Goal: Task Accomplishment & Management: Use online tool/utility

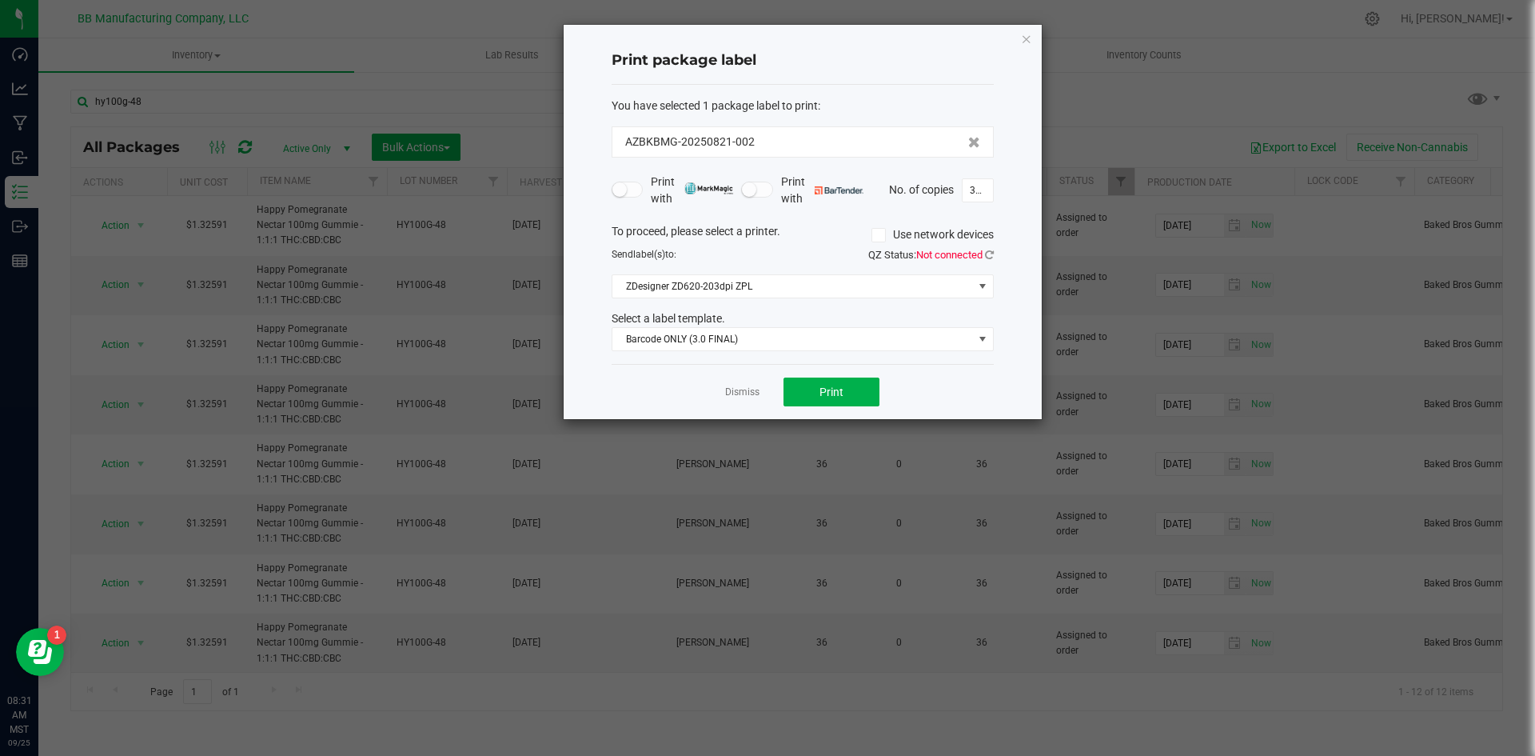
scroll to position [251, 0]
click at [1024, 42] on icon "button" at bounding box center [1026, 38] width 11 height 19
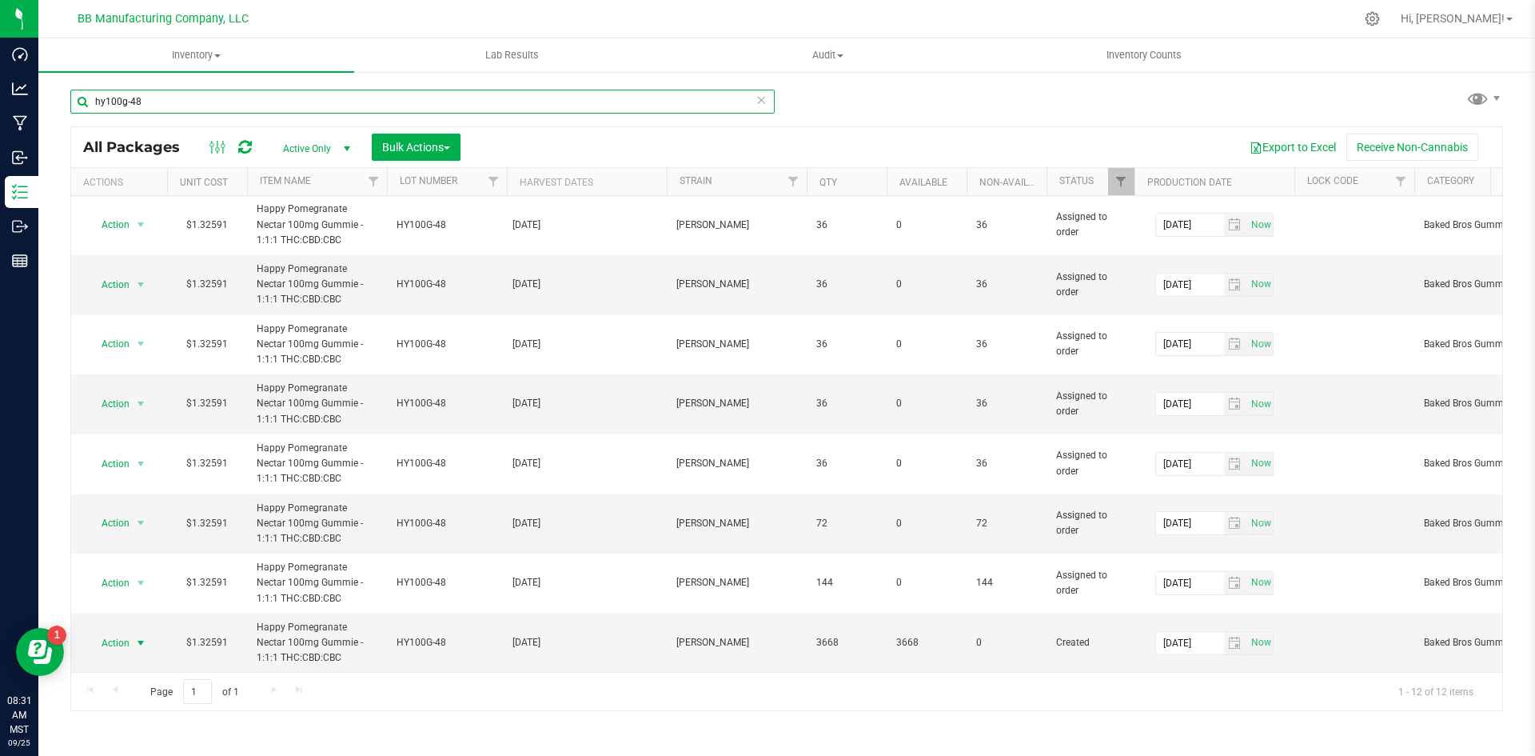
click at [242, 106] on input "hy100g-48" at bounding box center [422, 102] width 704 height 24
click at [241, 107] on input "hy100g-48" at bounding box center [422, 102] width 704 height 24
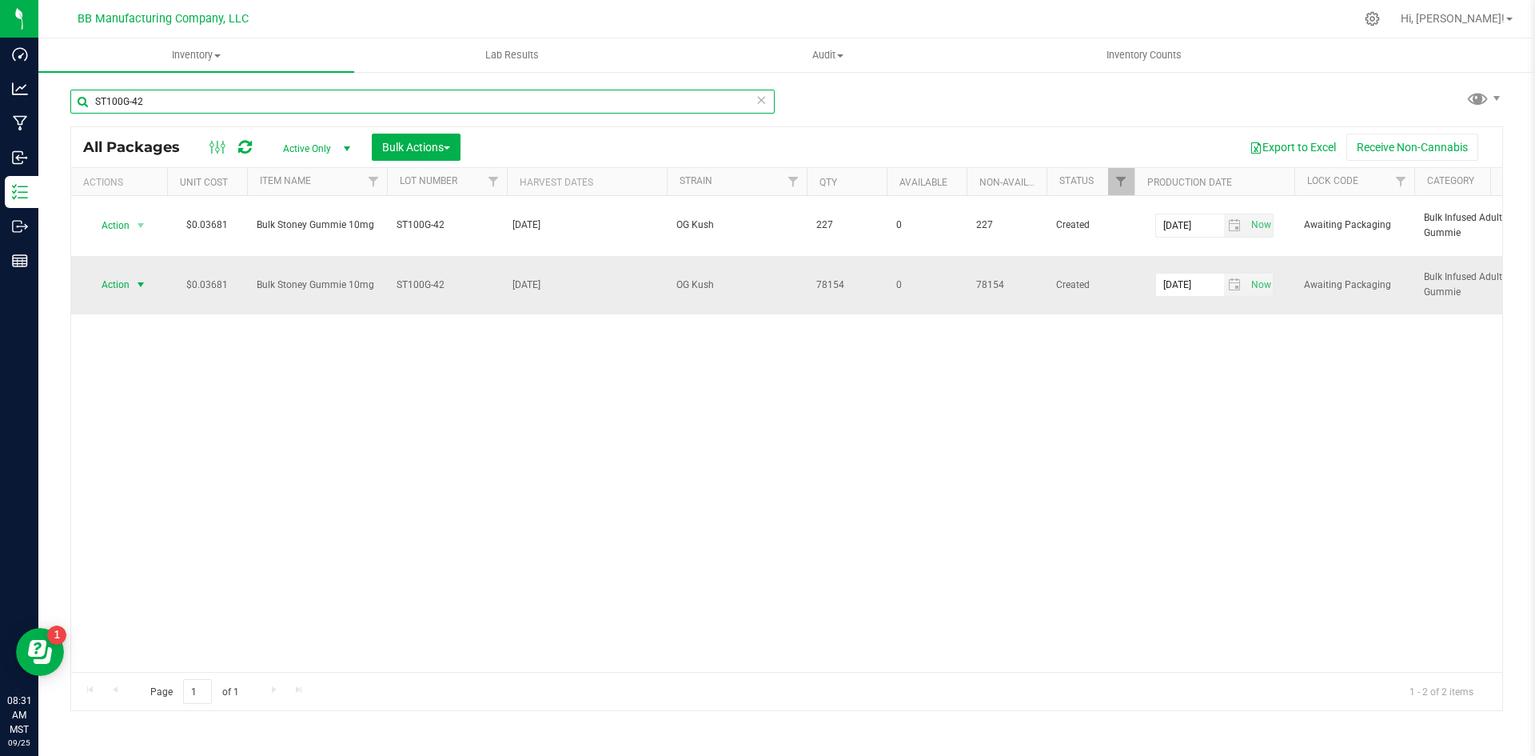
type input "ST100G-42"
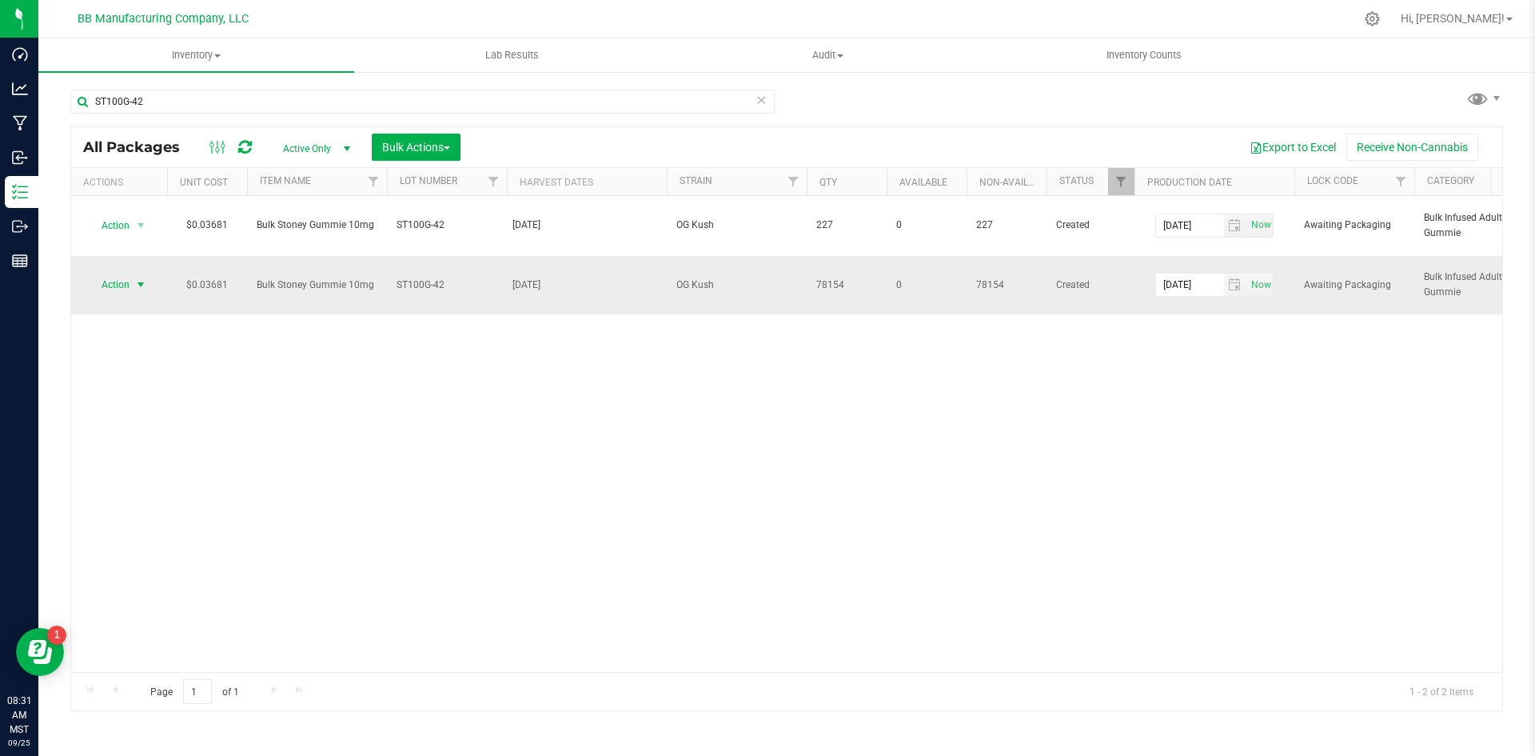
click at [138, 291] on span "select" at bounding box center [140, 284] width 13 height 13
click at [176, 428] on li "Print package label" at bounding box center [138, 440] width 101 height 44
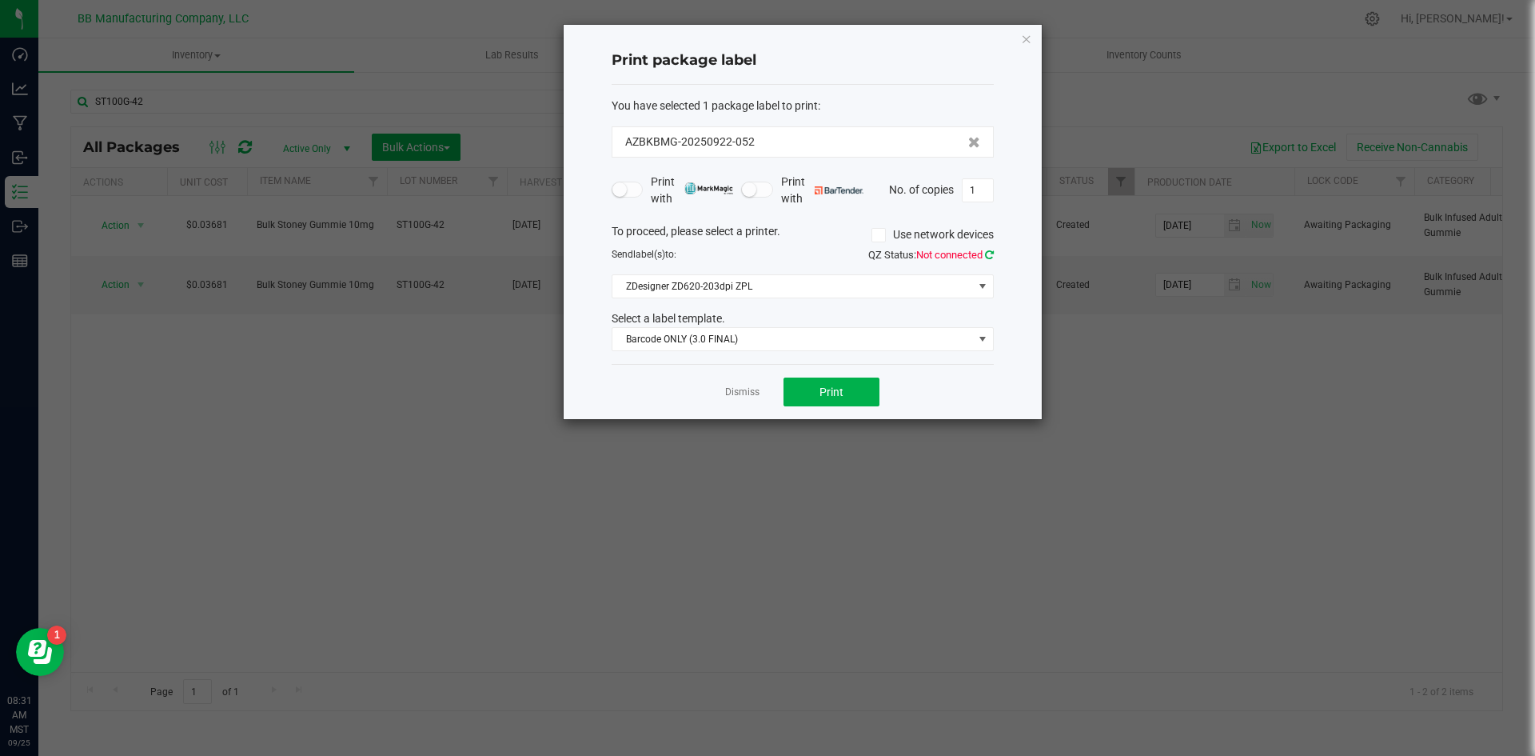
click at [991, 257] on icon at bounding box center [989, 254] width 9 height 10
click at [979, 342] on span at bounding box center [982, 339] width 13 height 13
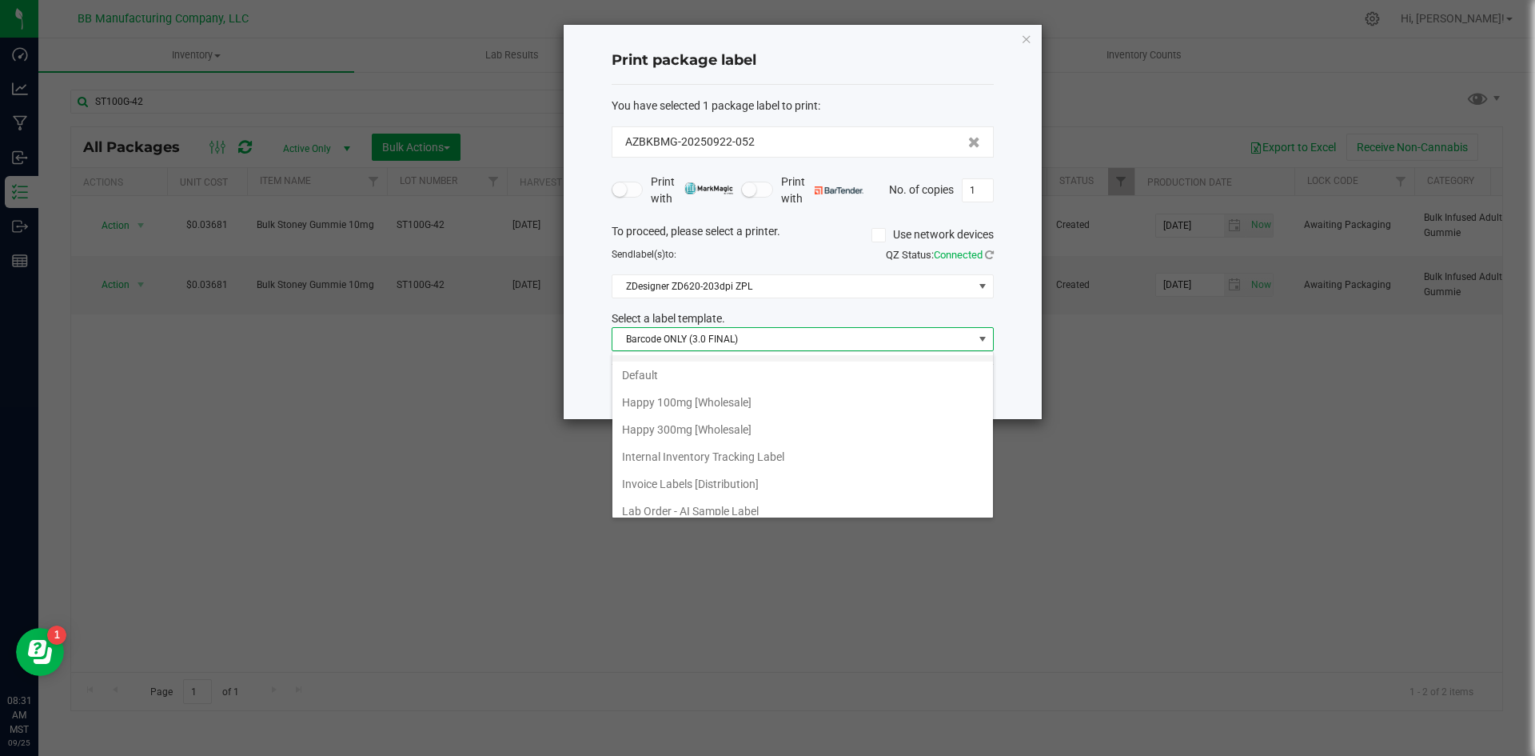
scroll to position [240, 0]
click at [720, 432] on li "Internal Inventory Tracking Label" at bounding box center [802, 427] width 381 height 27
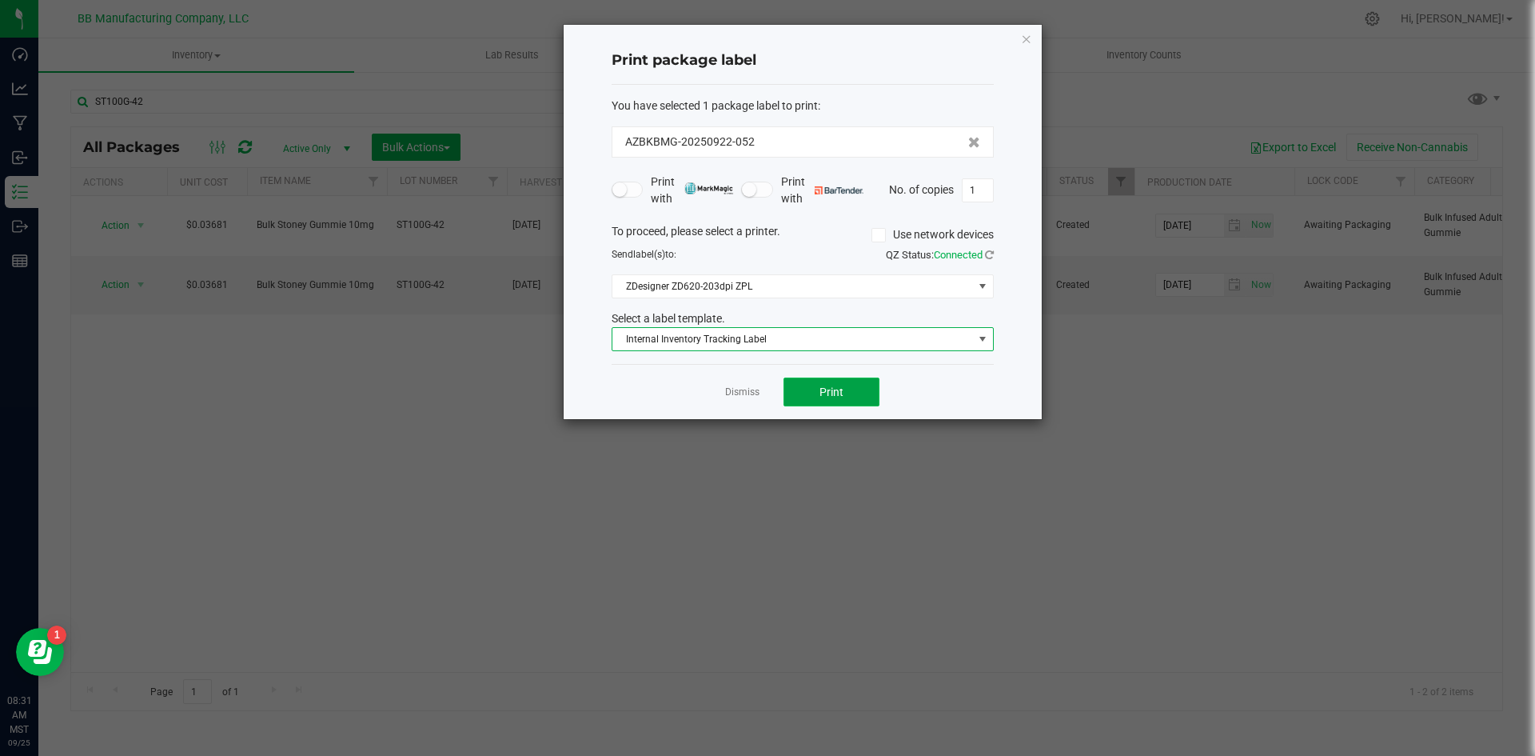
click at [850, 393] on button "Print" at bounding box center [832, 391] width 96 height 29
click at [832, 401] on button "Print" at bounding box center [832, 391] width 96 height 29
click at [864, 392] on button "Print" at bounding box center [832, 391] width 96 height 29
click at [819, 385] on button "Print" at bounding box center [832, 391] width 96 height 29
click at [983, 197] on input "1" at bounding box center [978, 190] width 30 height 22
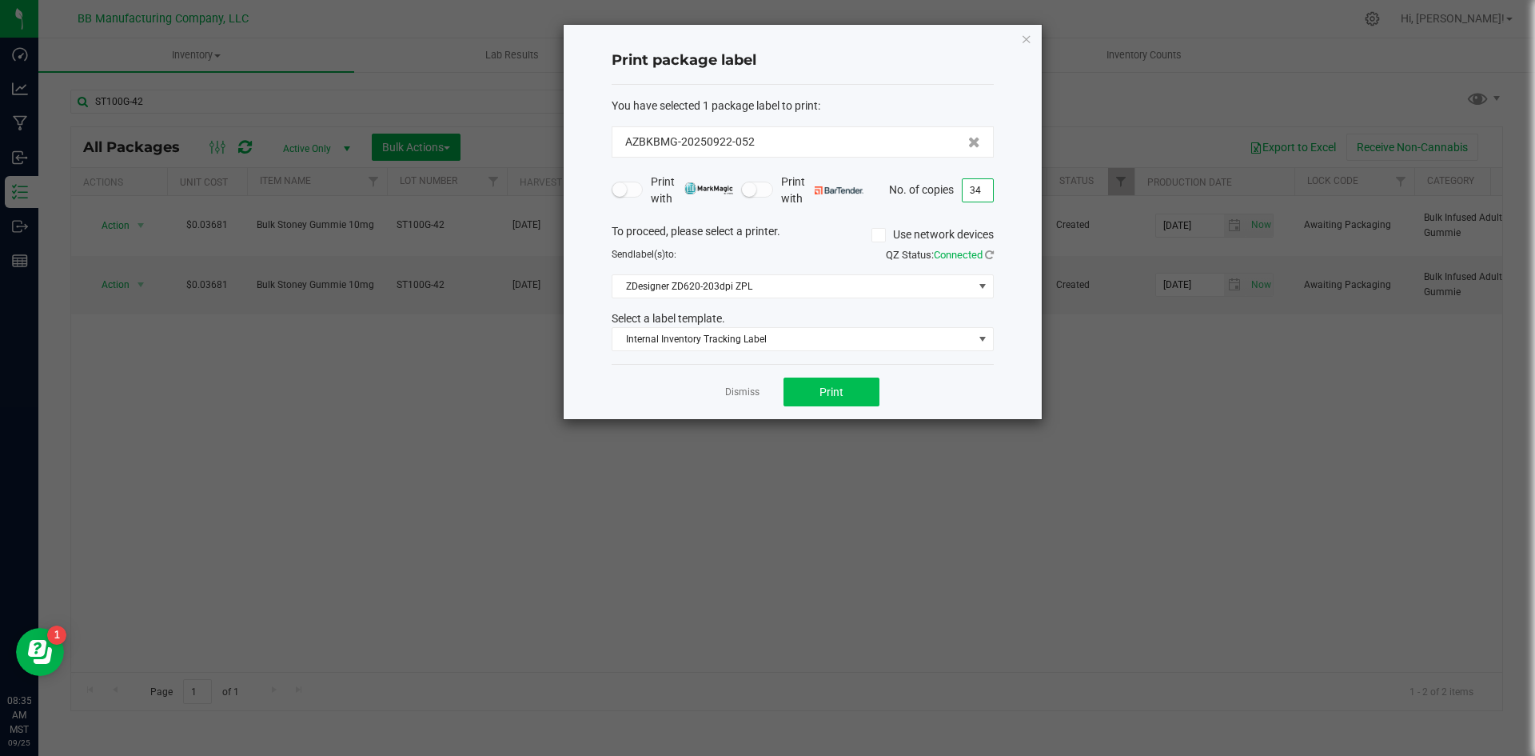
type input "34"
click at [837, 390] on span "Print" at bounding box center [832, 391] width 24 height 13
click at [1029, 38] on icon "button" at bounding box center [1026, 38] width 11 height 19
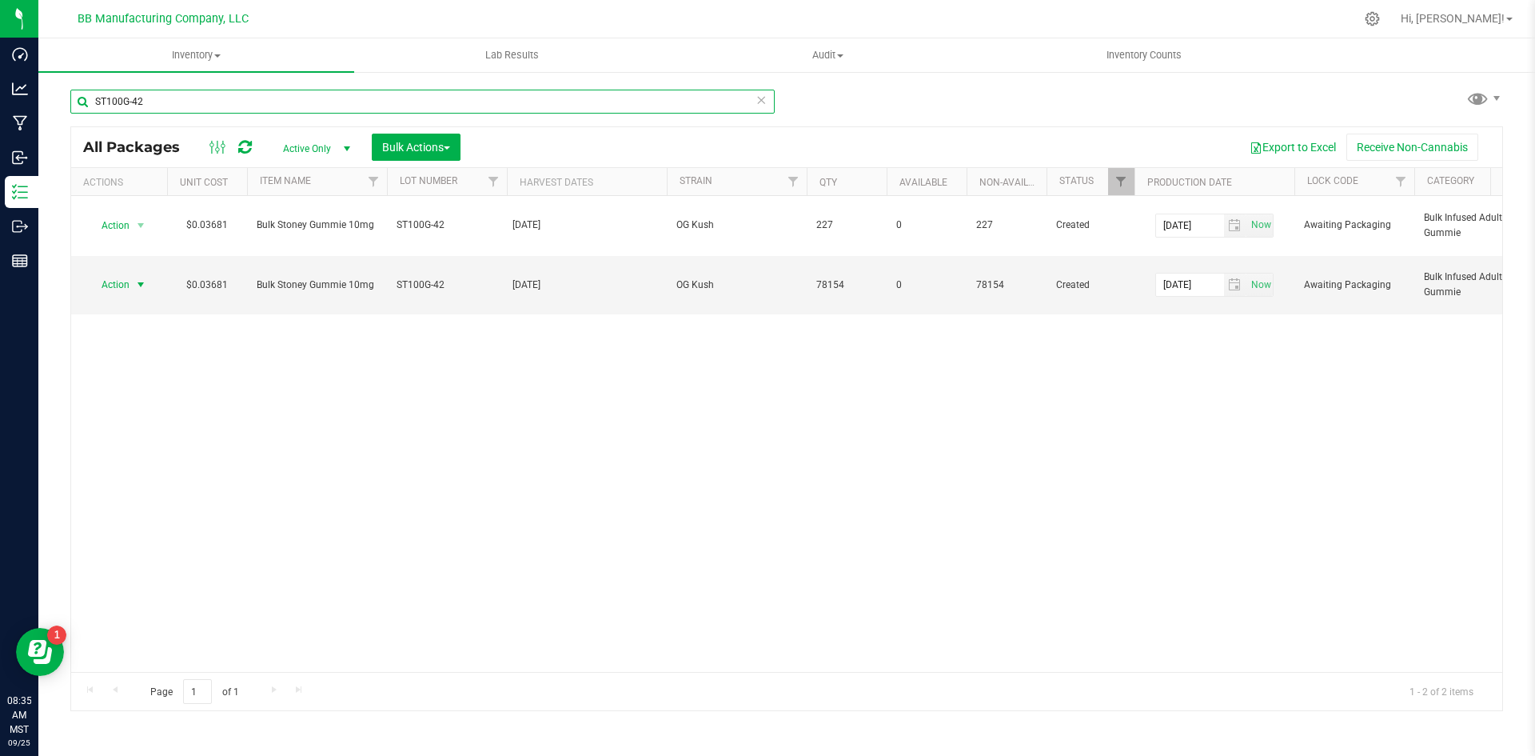
click at [353, 102] on input "ST100G-42" at bounding box center [422, 102] width 704 height 24
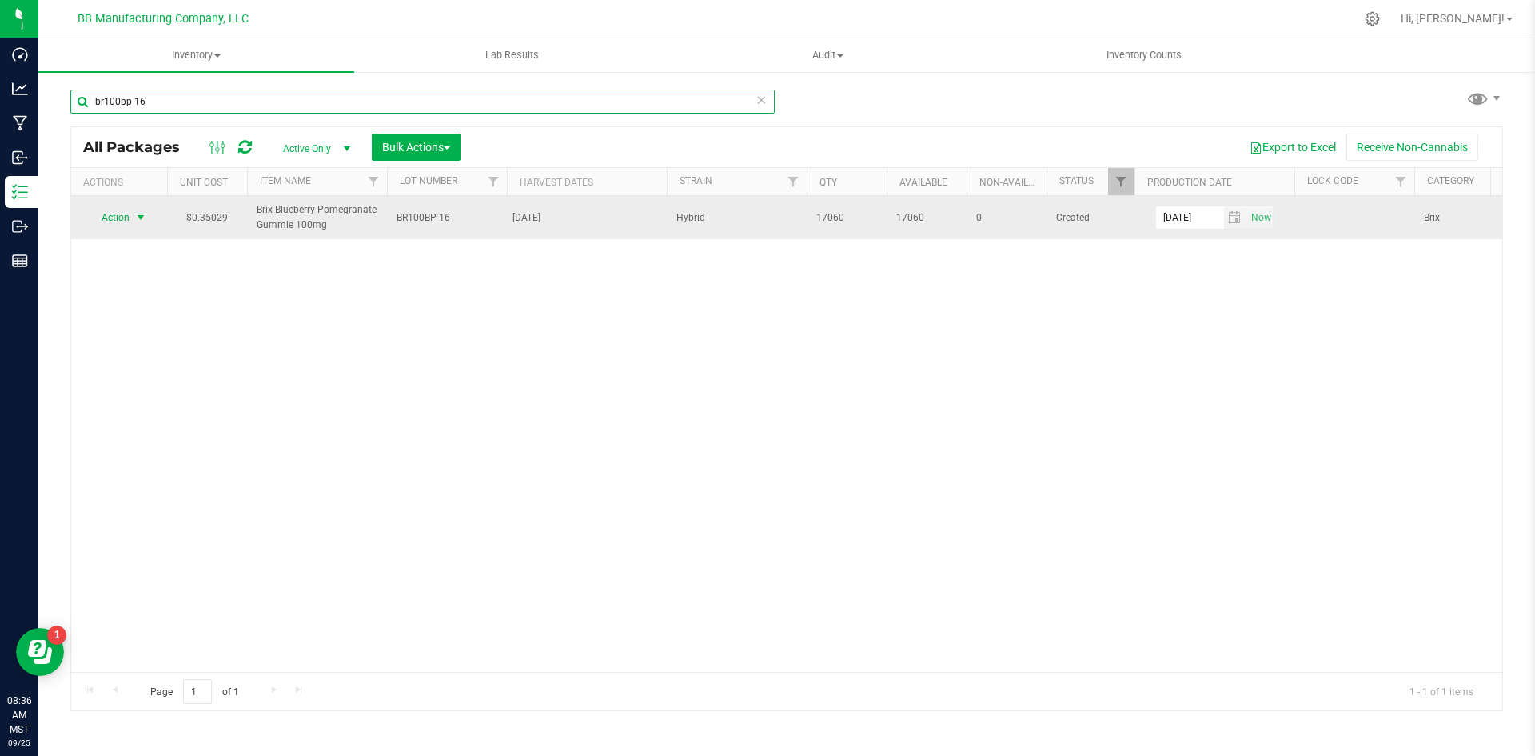
type input "br100bp-16"
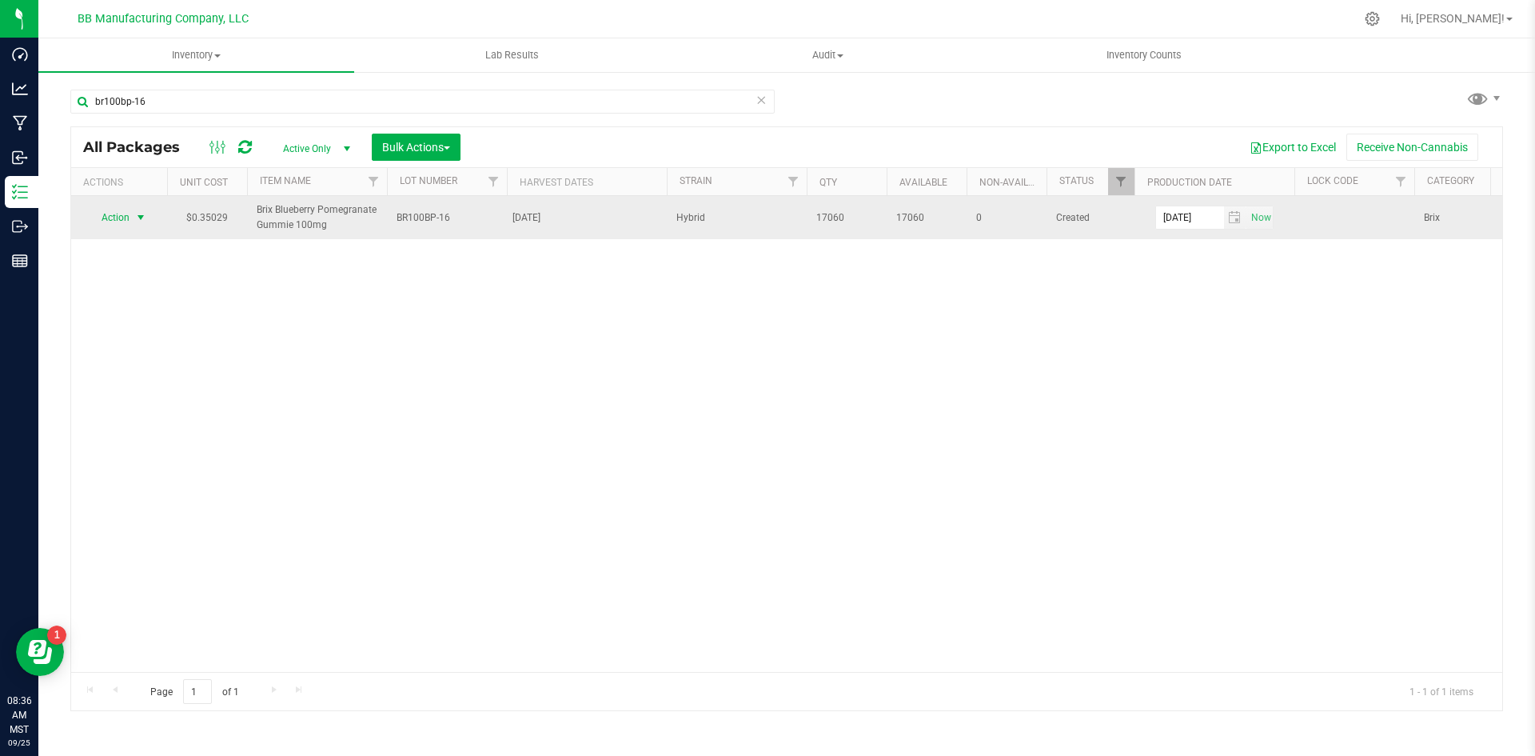
click at [140, 214] on span "select" at bounding box center [140, 217] width 13 height 13
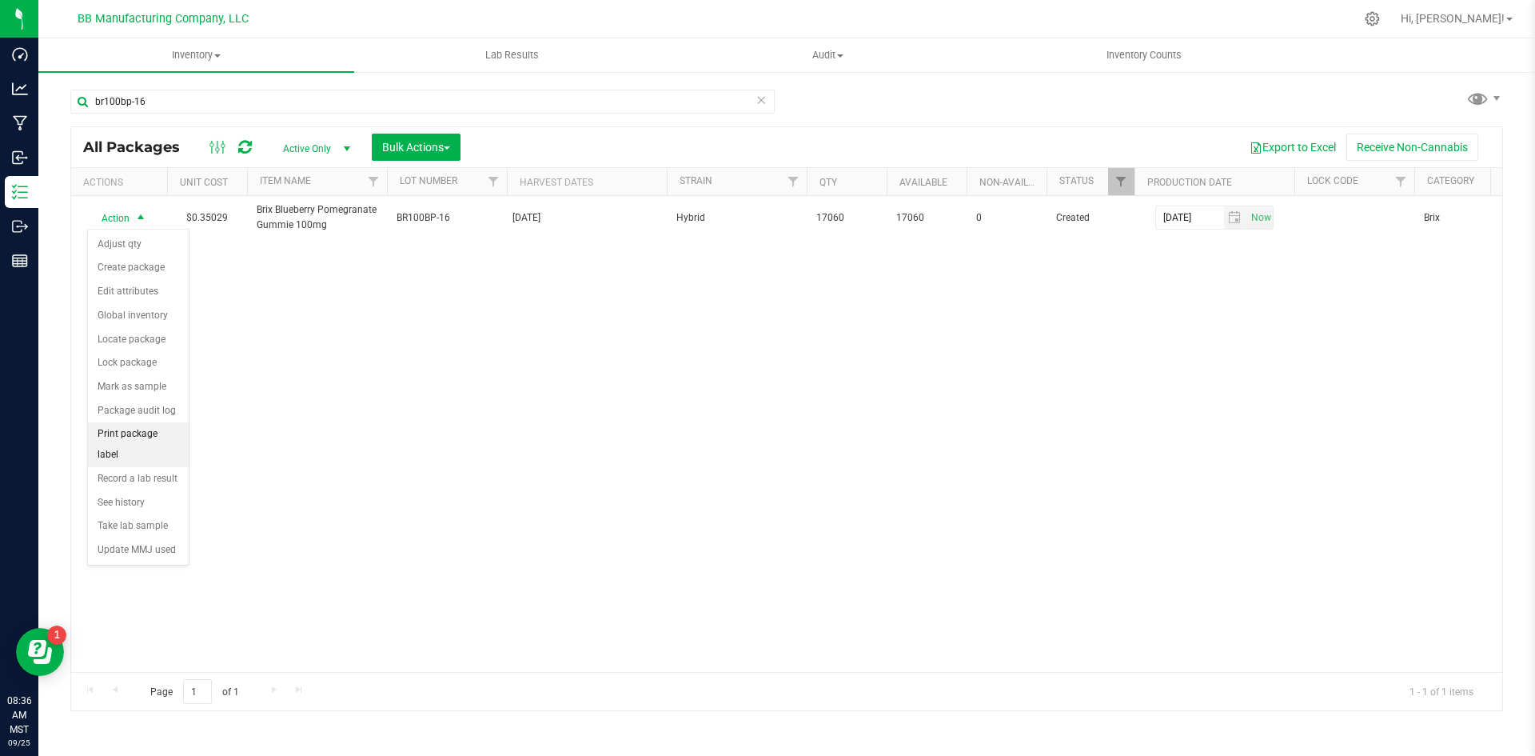
click at [155, 429] on li "Print package label" at bounding box center [138, 444] width 101 height 44
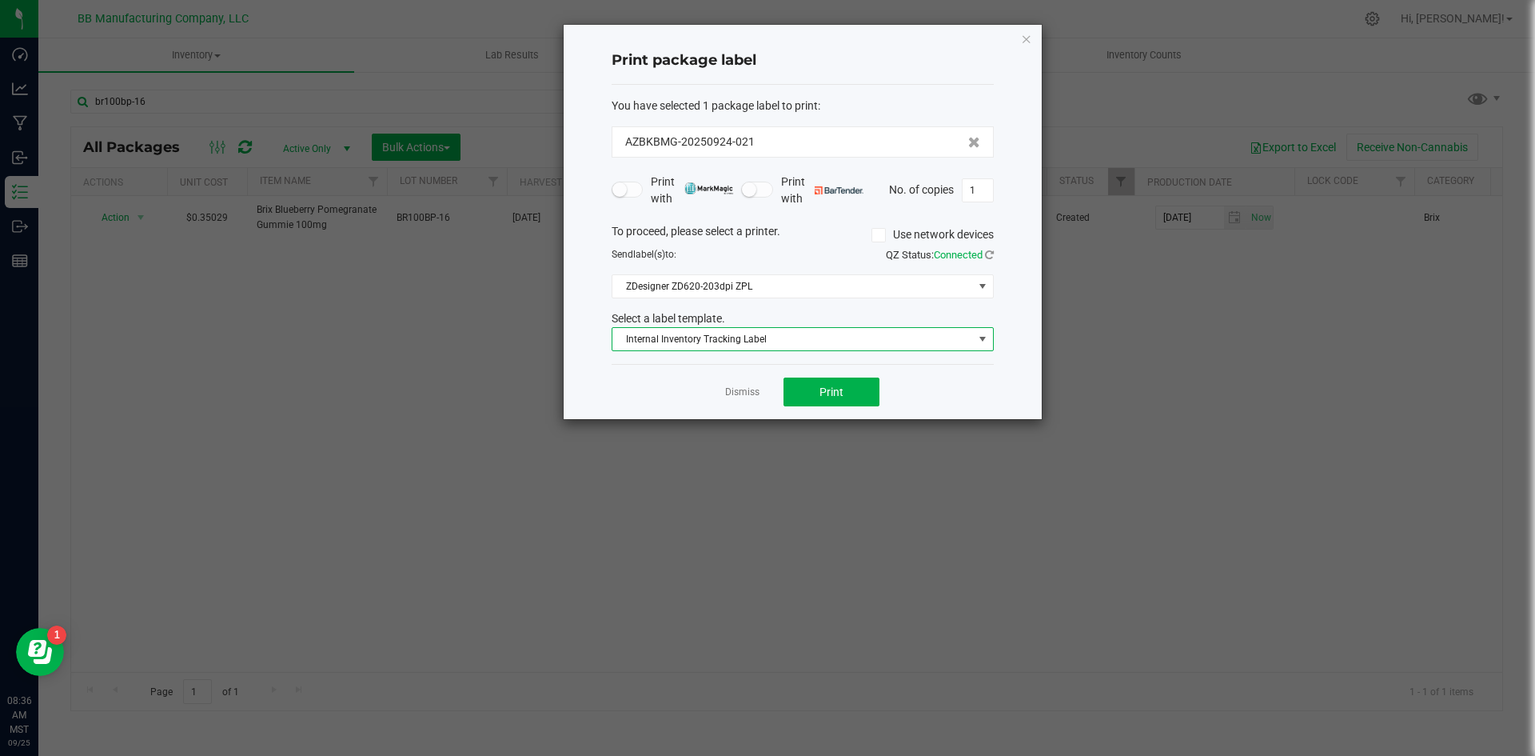
click at [979, 333] on span at bounding box center [982, 339] width 13 height 13
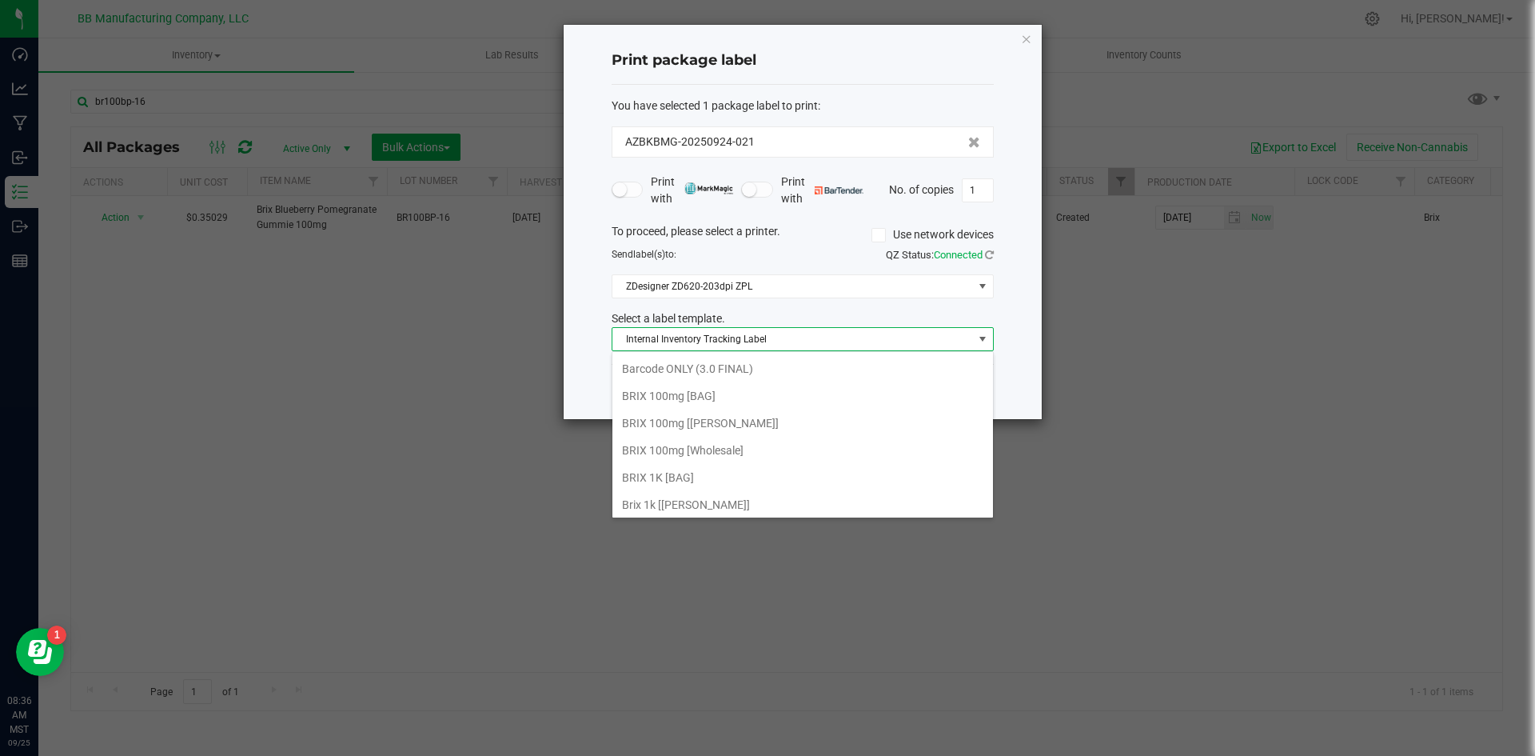
scroll to position [6, 0]
click at [659, 468] on li "BRIX 100mg [Wholesale]" at bounding box center [802, 470] width 381 height 27
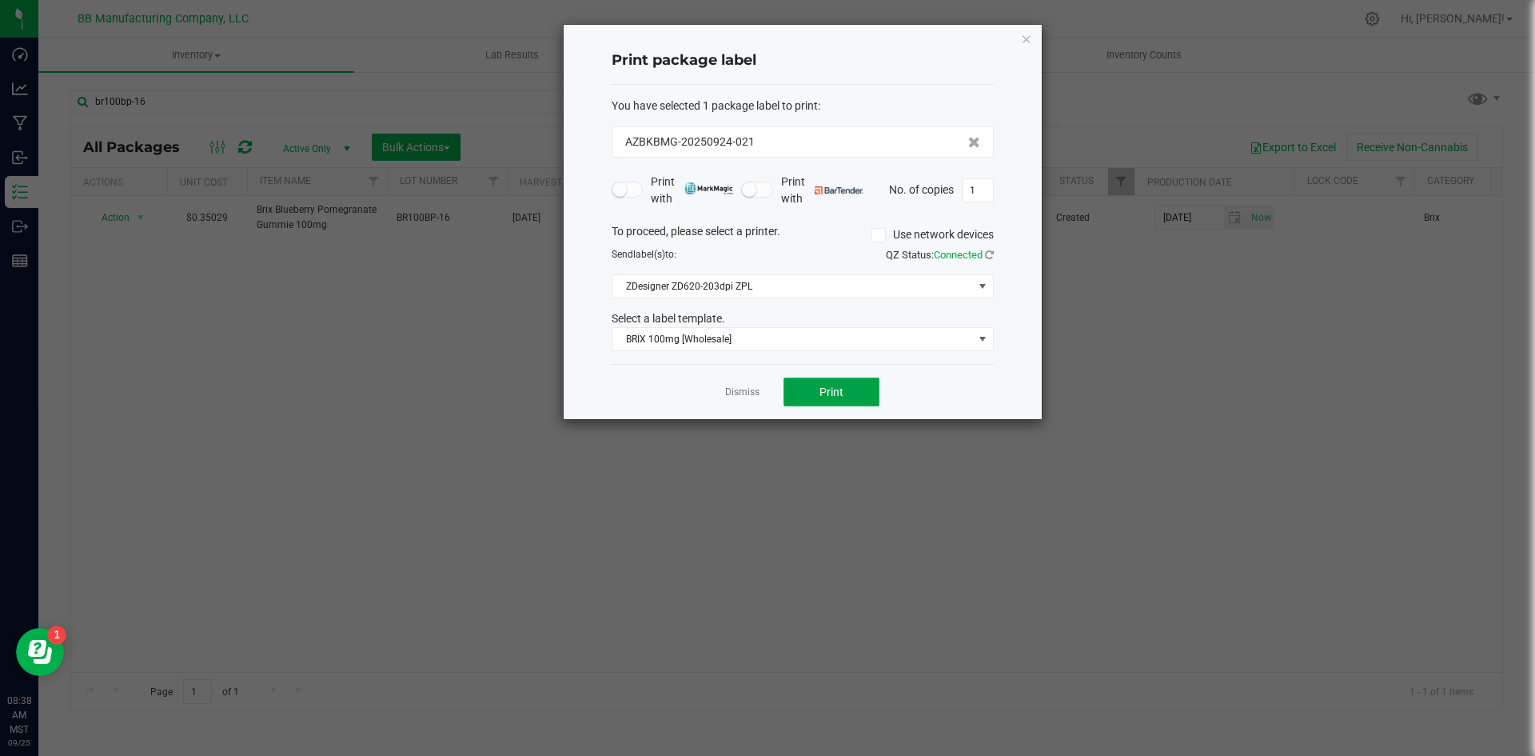
click at [845, 405] on button "Print" at bounding box center [832, 391] width 96 height 29
type input "341"
click at [856, 396] on button "Print" at bounding box center [832, 391] width 96 height 29
